Goal: Task Accomplishment & Management: Complete application form

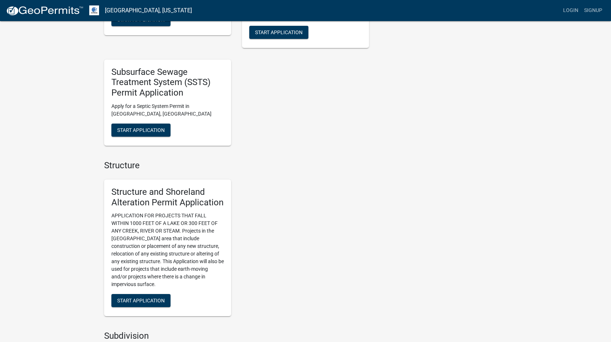
scroll to position [363, 0]
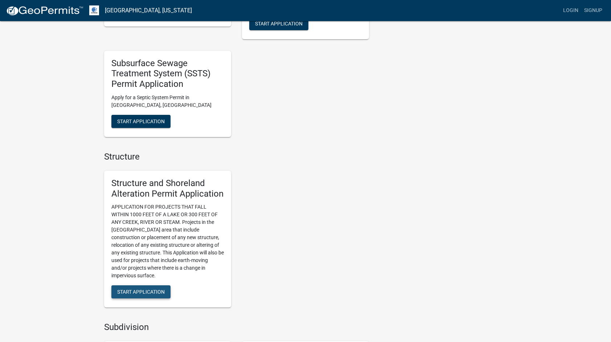
click at [137, 291] on span "Start Application" at bounding box center [141, 292] width 48 height 6
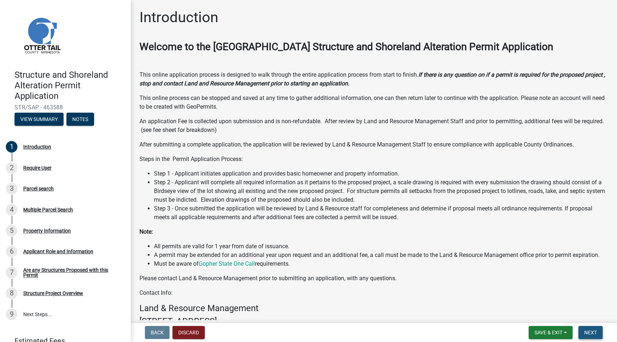
click at [590, 333] on span "Next" at bounding box center [590, 332] width 13 height 6
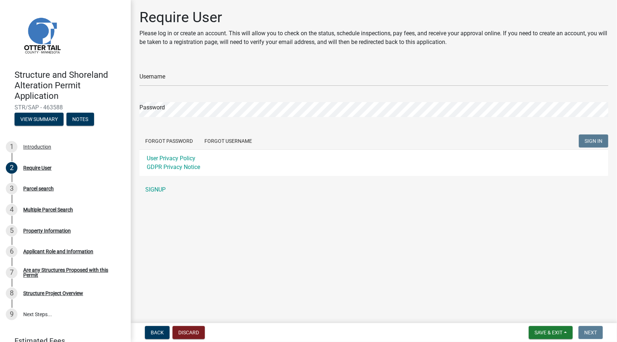
click at [398, 283] on main "Require User Please log in or create an account. This will allow you to check o…" at bounding box center [374, 160] width 486 height 320
click at [155, 332] on span "Back" at bounding box center [157, 332] width 13 height 6
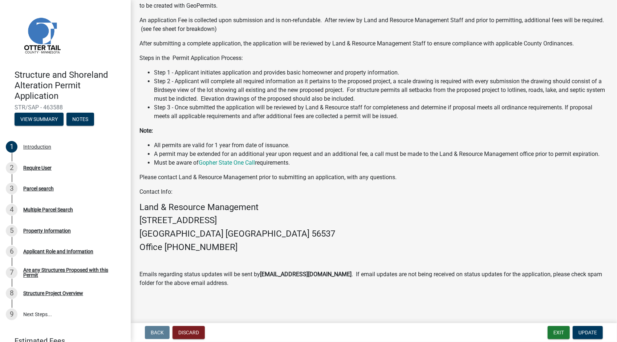
scroll to position [111, 0]
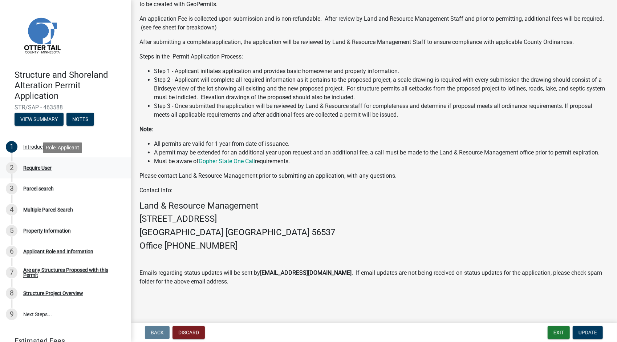
click at [41, 168] on div "Require User" at bounding box center [37, 167] width 28 height 5
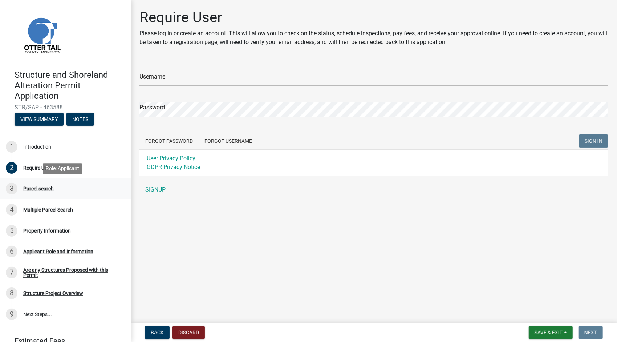
click at [40, 190] on div "Parcel search" at bounding box center [38, 188] width 30 height 5
click at [39, 192] on div "3 Parcel search" at bounding box center [62, 189] width 113 height 12
click at [37, 208] on div "Multiple Parcel Search" at bounding box center [48, 209] width 50 height 5
click at [49, 231] on div "Property Information" at bounding box center [47, 230] width 48 height 5
click at [54, 251] on div "Applicant Role and Information" at bounding box center [58, 251] width 70 height 5
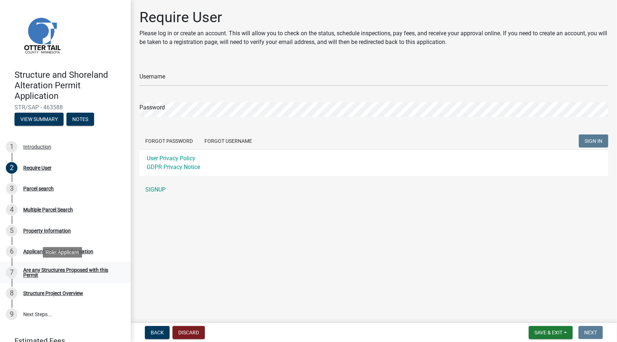
click at [60, 271] on div "Are any Structures Proposed with this Permit" at bounding box center [71, 272] width 96 height 10
click at [54, 294] on div "Structure Project Overview" at bounding box center [53, 292] width 60 height 5
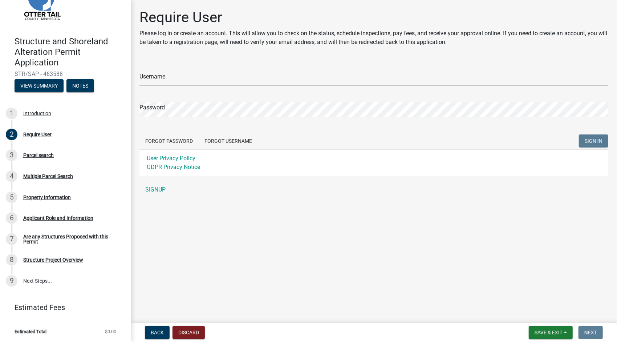
scroll to position [34, 0]
click at [55, 306] on link "Estimated Fees" at bounding box center [62, 307] width 113 height 15
